Goal: Task Accomplishment & Management: Manage account settings

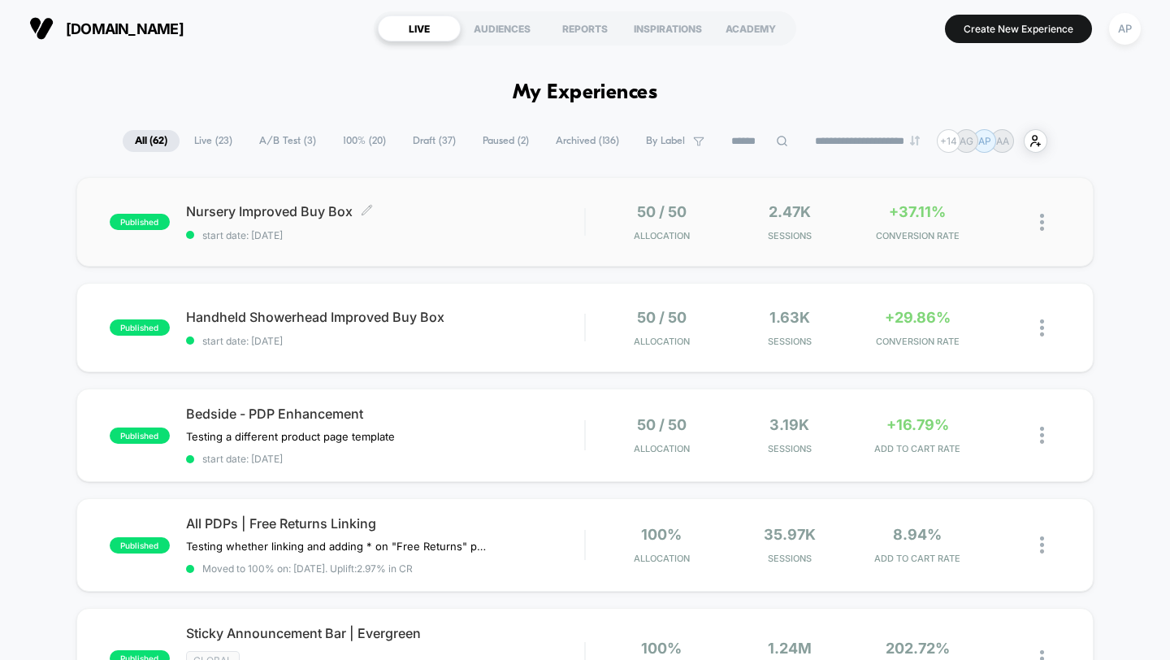
click at [461, 225] on div "Nursery Improved Buy Box Click to edit experience details Click to edit experie…" at bounding box center [385, 222] width 399 height 38
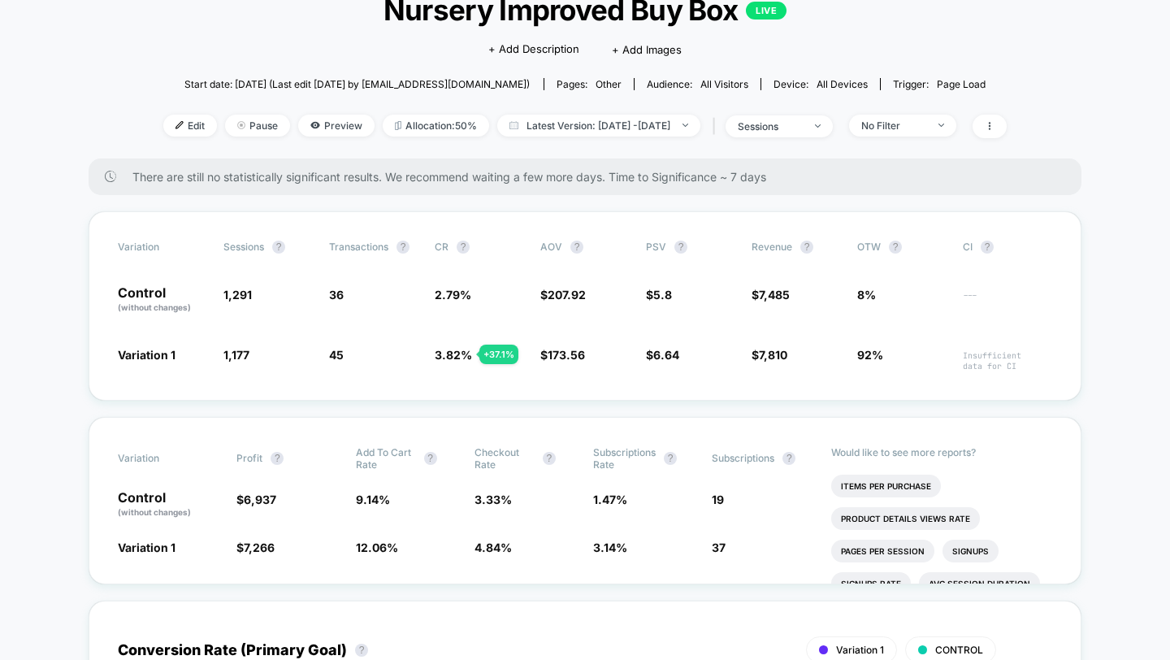
scroll to position [117, 0]
click at [942, 105] on div "< Back to all live experiences Nursery Improved Buy Box LIVE Click to edit expe…" at bounding box center [584, 63] width 843 height 190
click at [926, 120] on div "No Filter" at bounding box center [893, 125] width 65 height 12
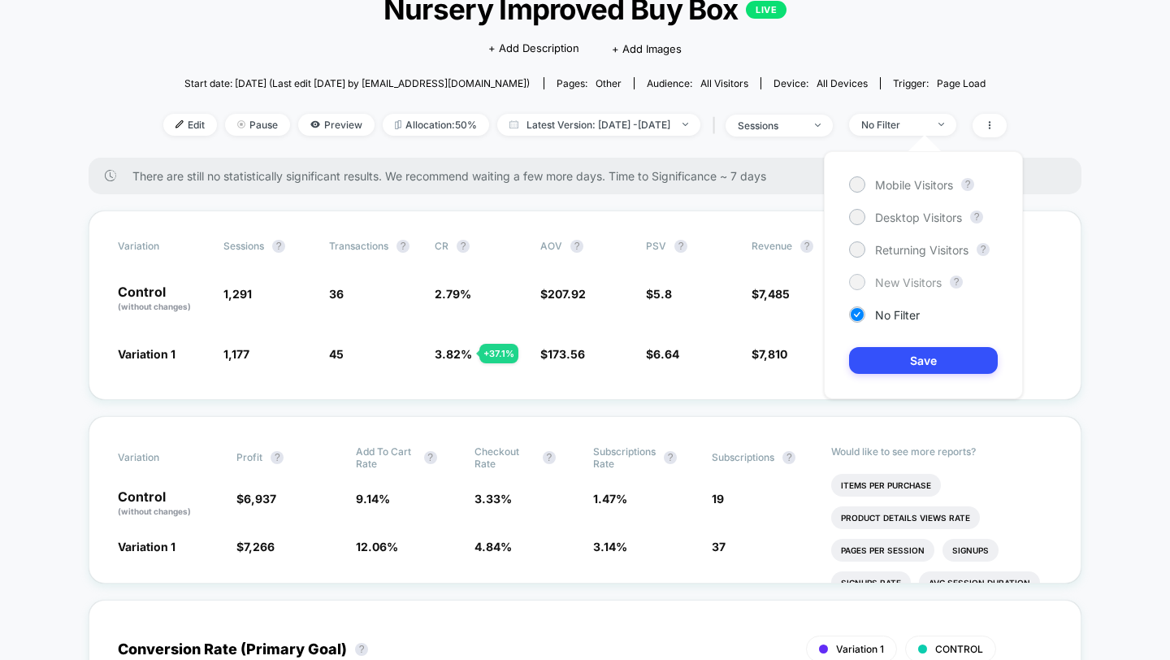
click at [893, 289] on div "New Visitors" at bounding box center [895, 282] width 93 height 16
click at [905, 348] on button "Save" at bounding box center [923, 360] width 149 height 27
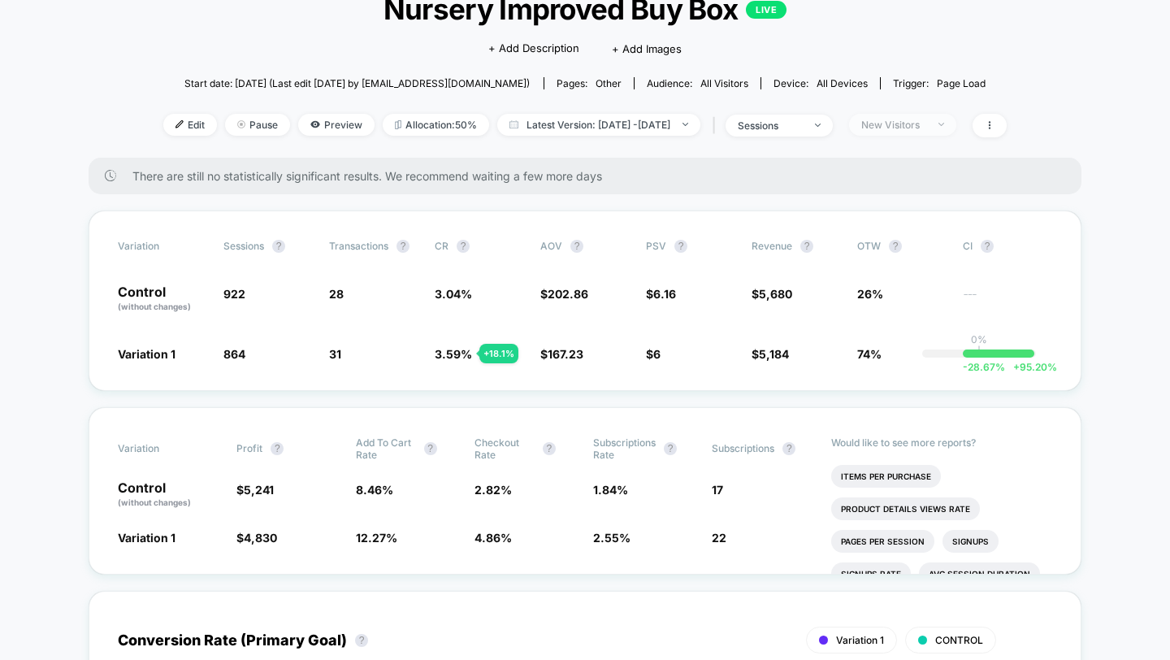
click at [926, 126] on div "New Visitors" at bounding box center [893, 125] width 65 height 12
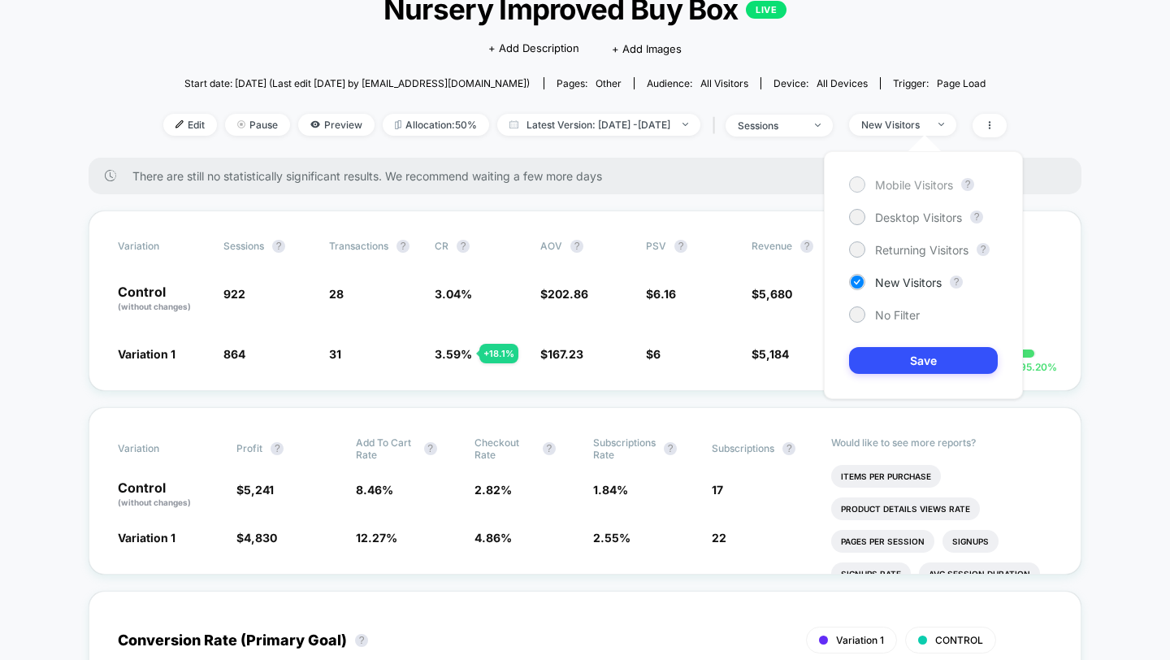
click at [921, 181] on span "Mobile Visitors" at bounding box center [914, 185] width 78 height 14
click at [915, 372] on button "Save" at bounding box center [923, 360] width 149 height 27
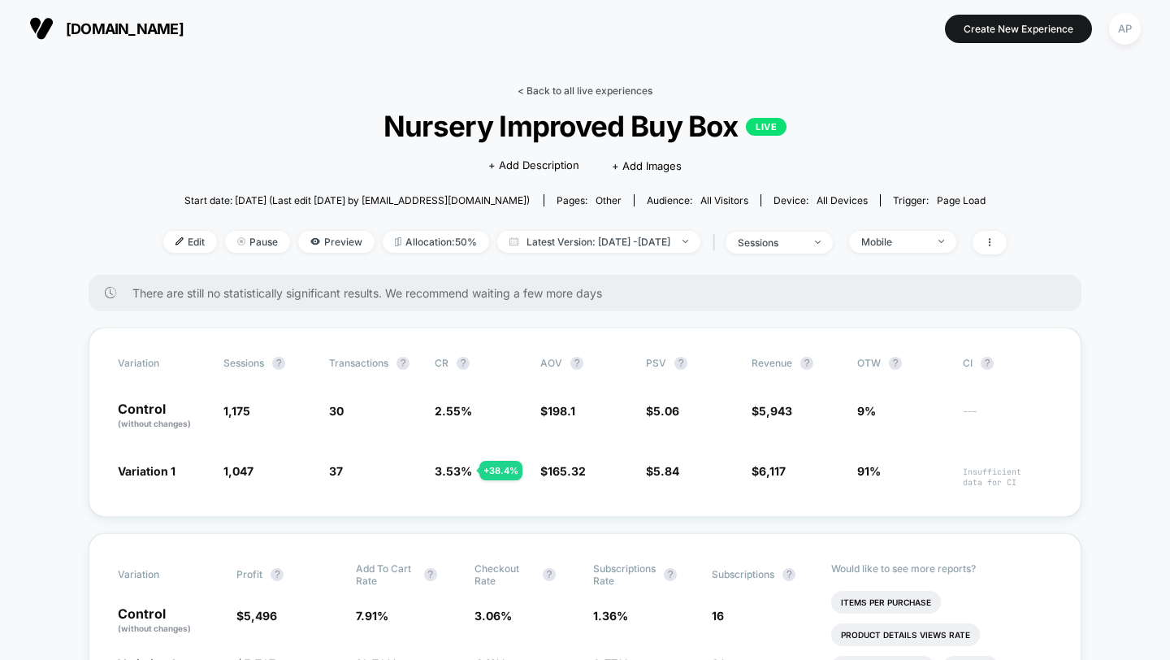
click at [575, 88] on link "< Back to all live experiences" at bounding box center [584, 90] width 135 height 12
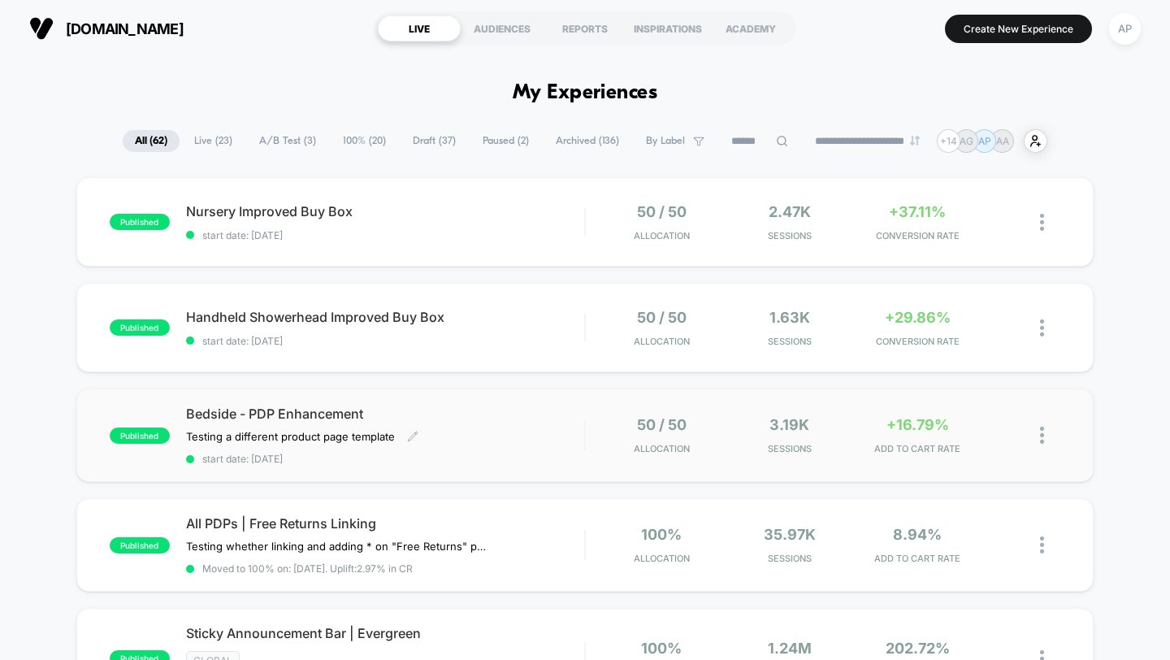
click at [526, 444] on div "Bedside - PDP Enhancement Testing a different product page template Click to ed…" at bounding box center [385, 434] width 399 height 59
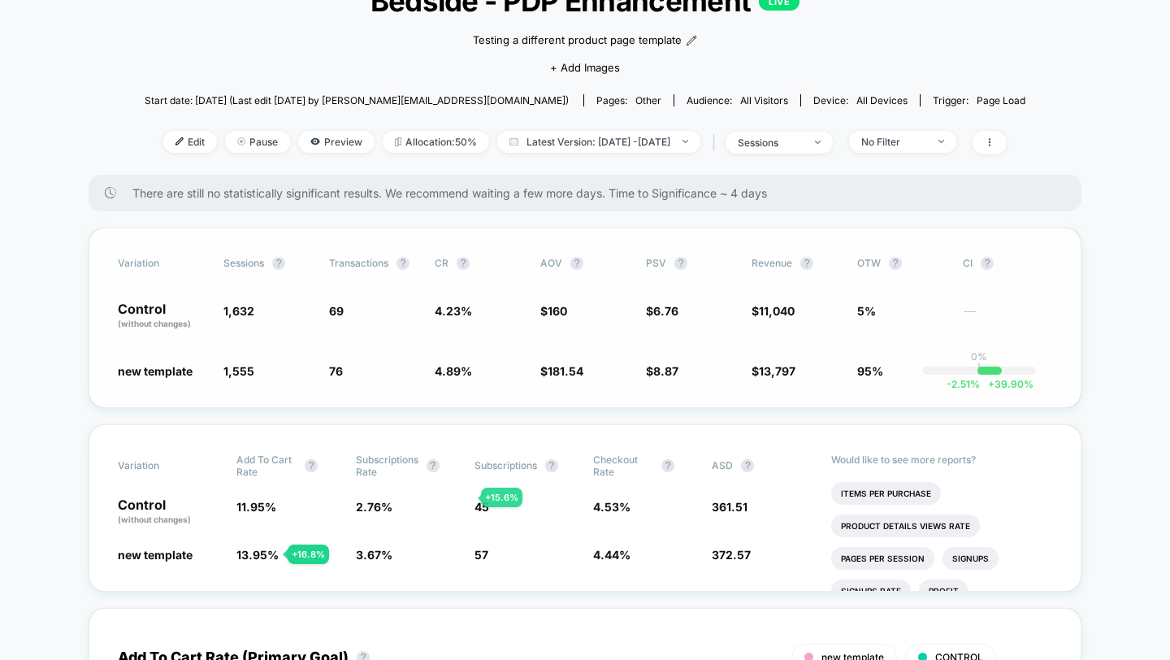
scroll to position [120, 0]
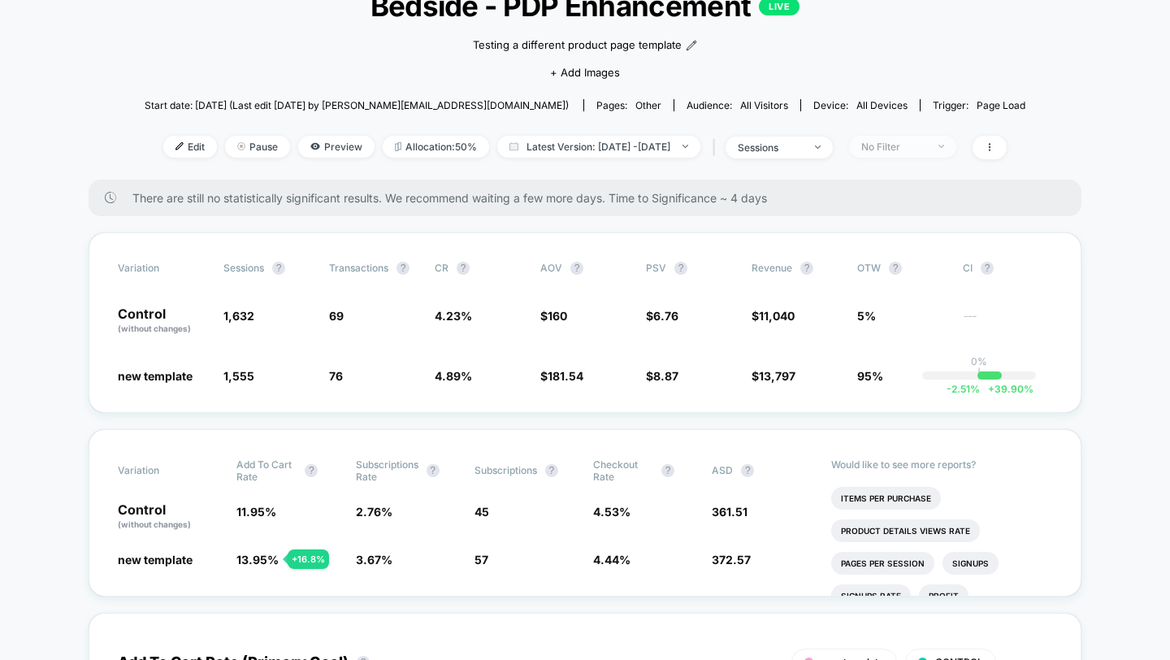
click at [956, 136] on span "No Filter" at bounding box center [902, 147] width 107 height 22
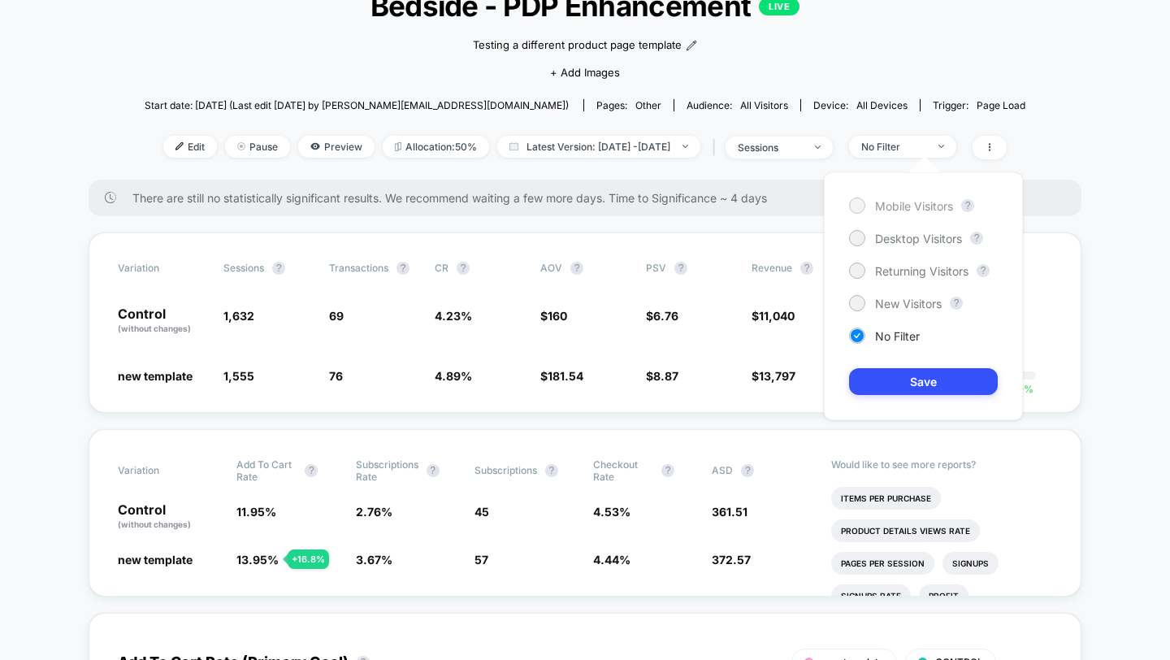
click at [896, 200] on span "Mobile Visitors" at bounding box center [914, 206] width 78 height 14
click at [922, 388] on button "Save" at bounding box center [923, 381] width 149 height 27
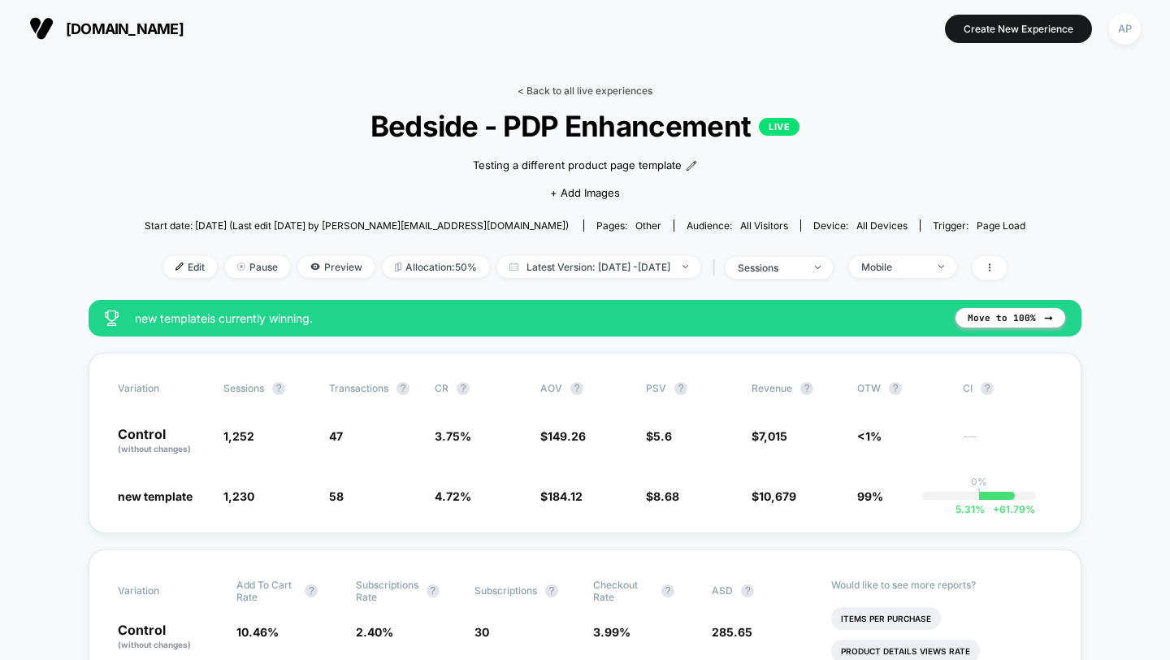
click at [554, 93] on link "< Back to all live experiences" at bounding box center [584, 90] width 135 height 12
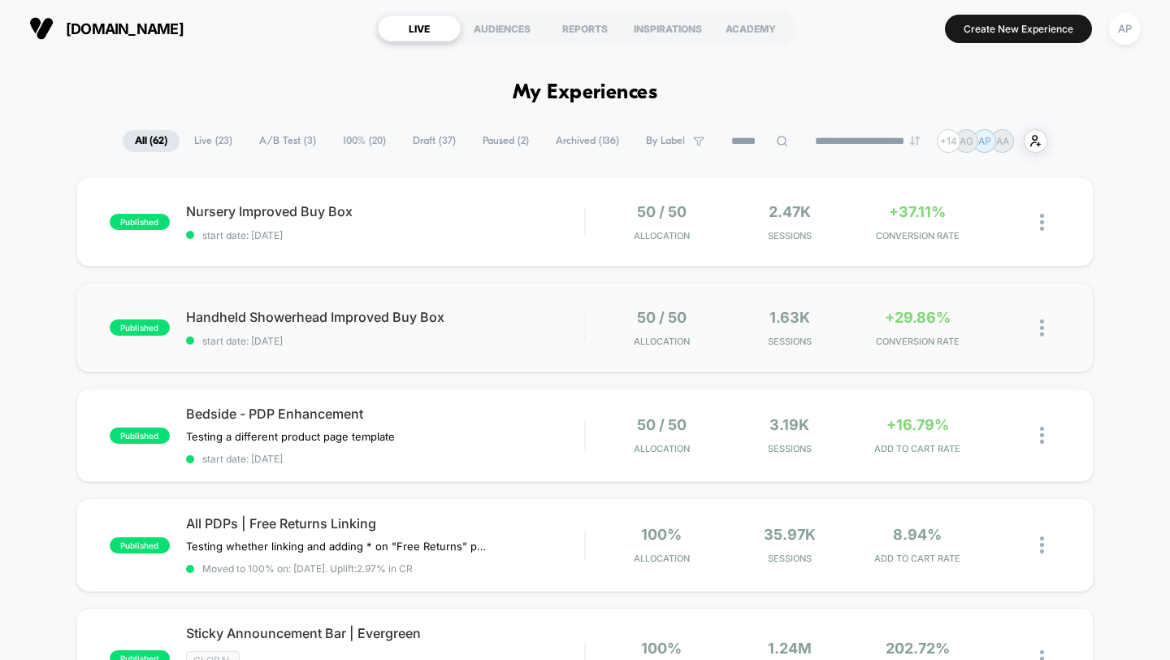
click at [543, 352] on div "published Handheld Showerhead Improved Buy Box start date: [DATE] 50 / 50 Alloc…" at bounding box center [585, 327] width 1018 height 89
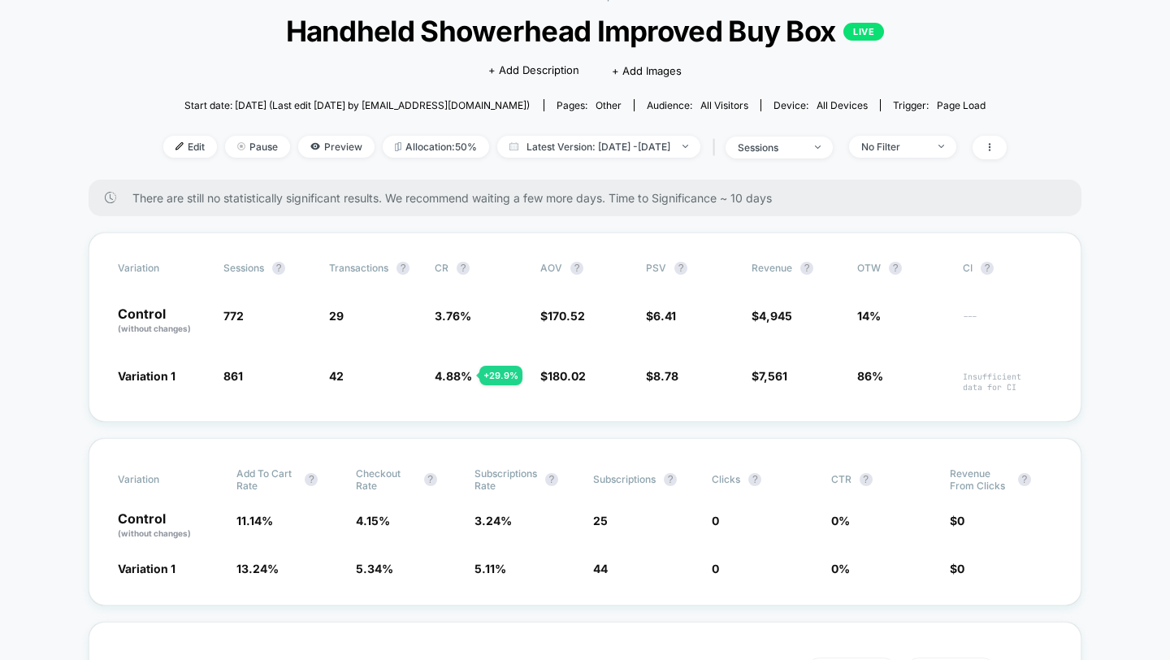
scroll to position [99, 0]
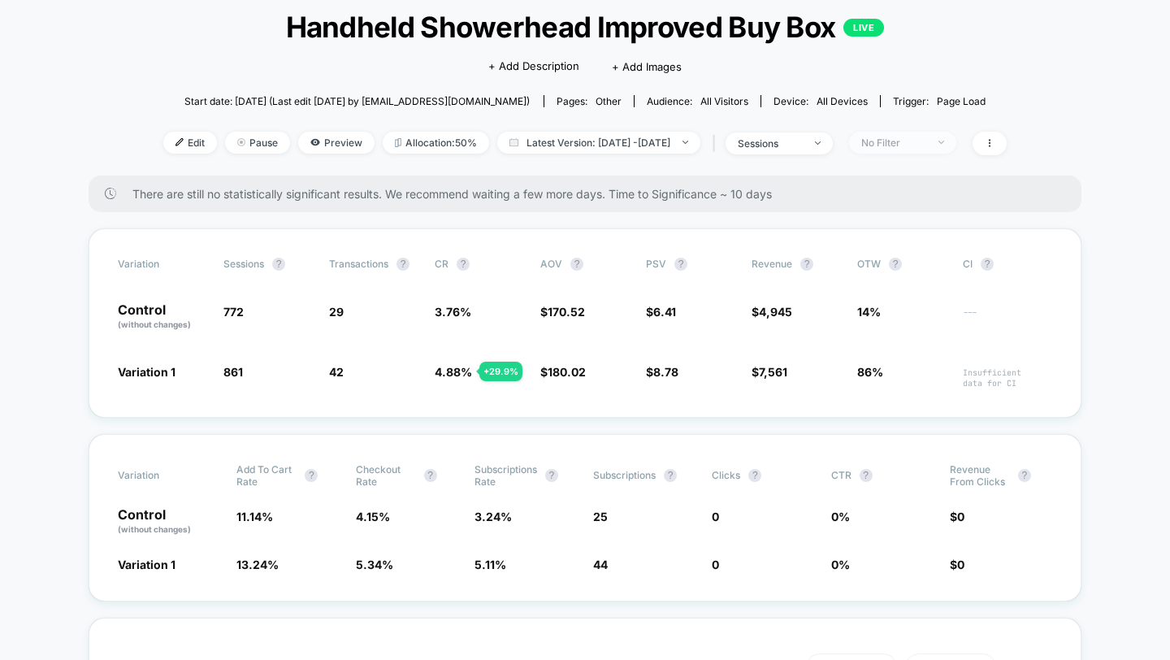
click at [951, 144] on span "No Filter" at bounding box center [902, 143] width 107 height 22
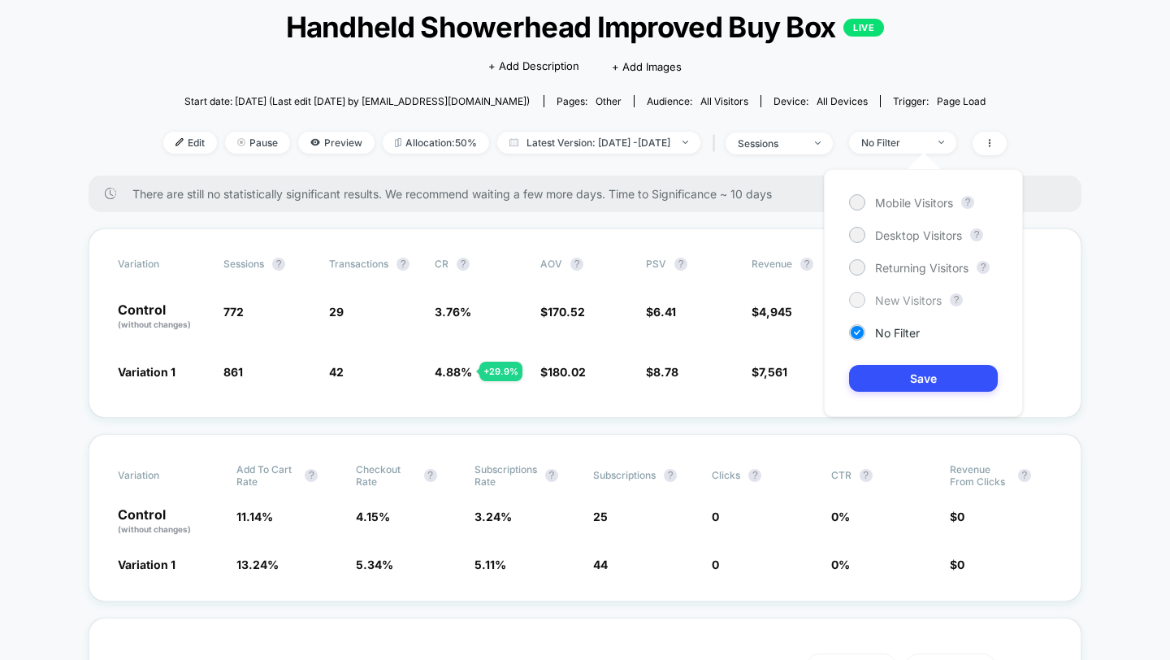
click at [907, 295] on span "New Visitors" at bounding box center [908, 300] width 67 height 14
click at [914, 377] on button "Save" at bounding box center [923, 378] width 149 height 27
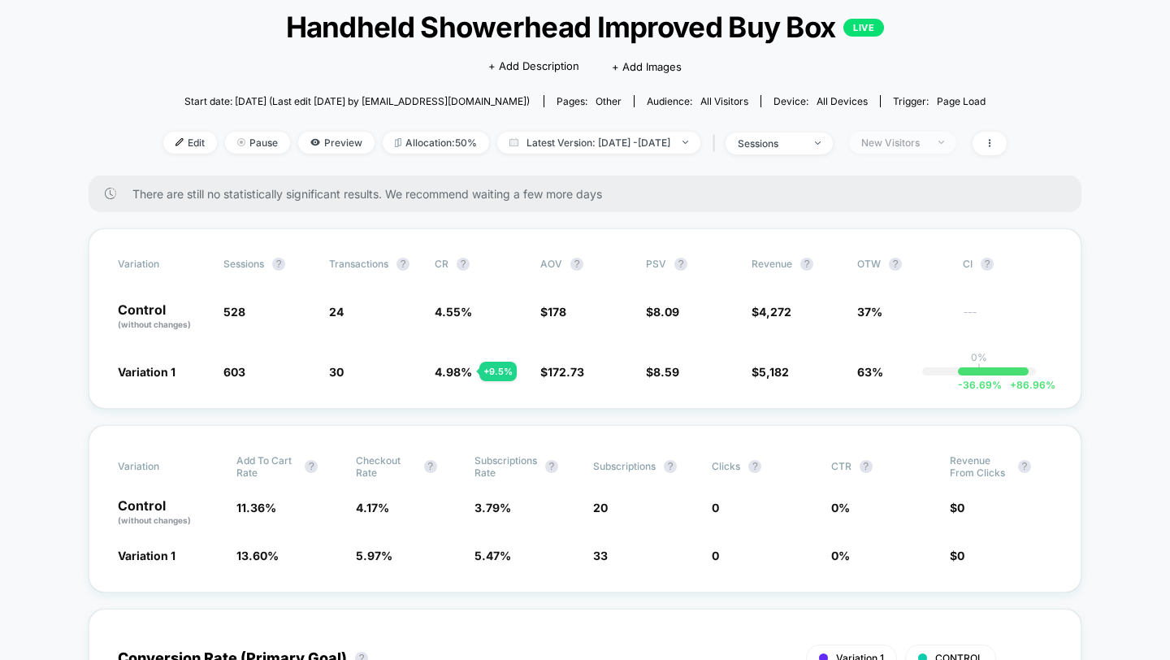
click at [919, 141] on div "New Visitors" at bounding box center [893, 142] width 65 height 12
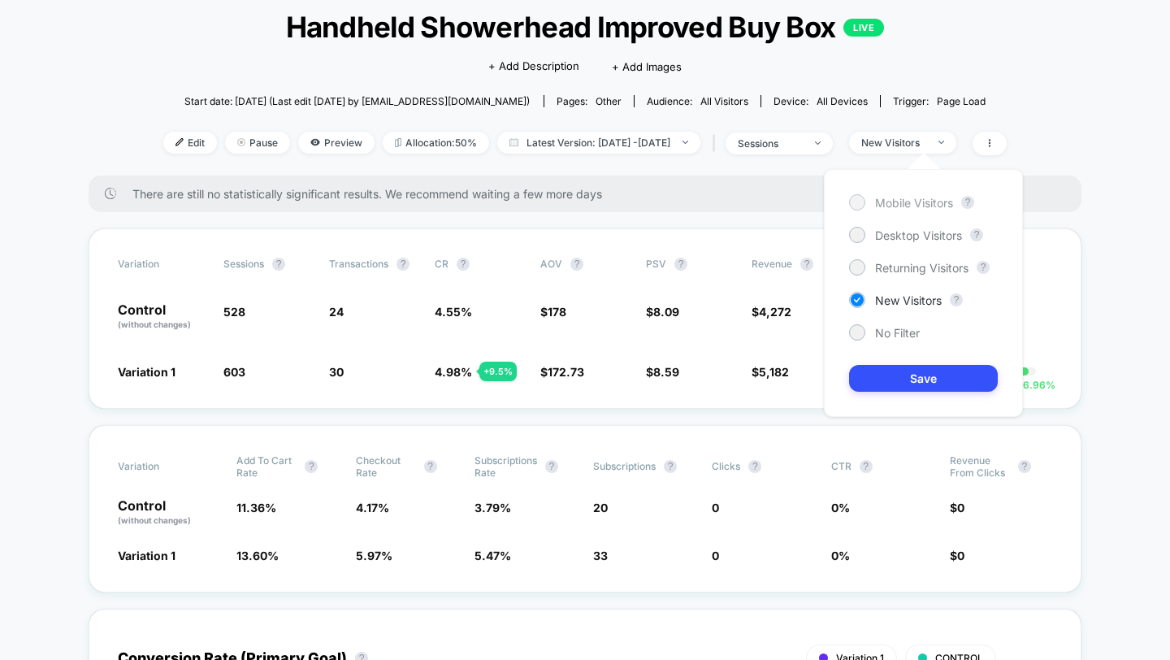
click at [919, 196] on span "Mobile Visitors" at bounding box center [914, 203] width 78 height 14
click at [909, 369] on button "Save" at bounding box center [923, 378] width 149 height 27
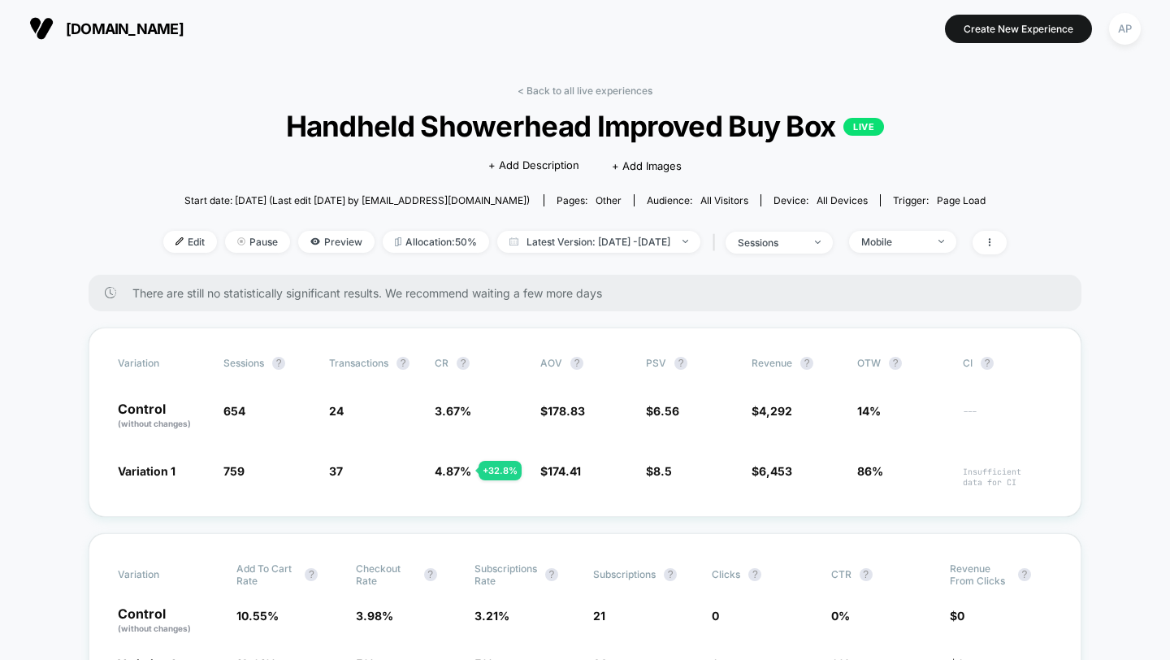
click at [582, 89] on link "< Back to all live experiences" at bounding box center [584, 90] width 135 height 12
